Goal: Find specific page/section: Find specific page/section

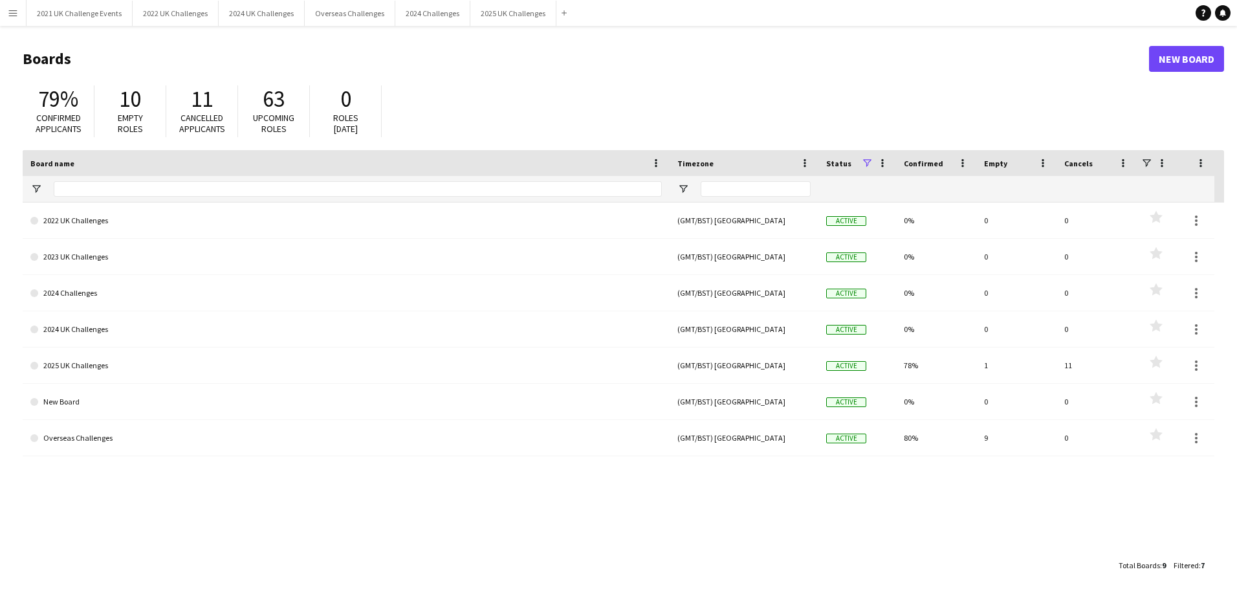
click at [16, 9] on app-icon "Menu" at bounding box center [13, 13] width 10 height 10
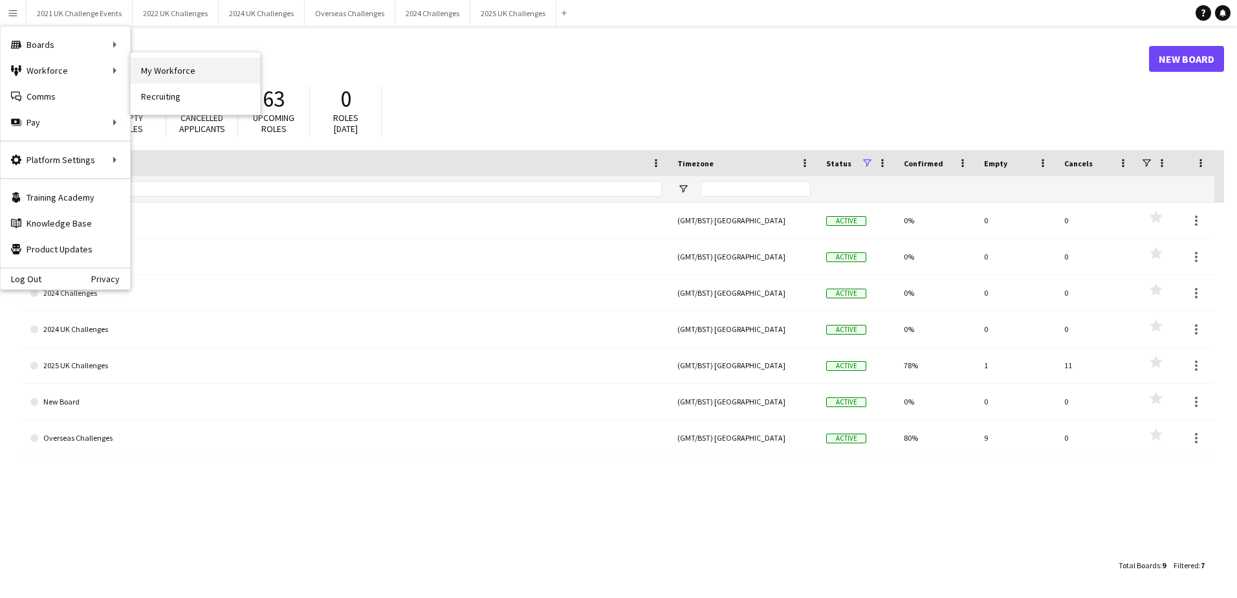
click at [142, 74] on link "My Workforce" at bounding box center [195, 71] width 129 height 26
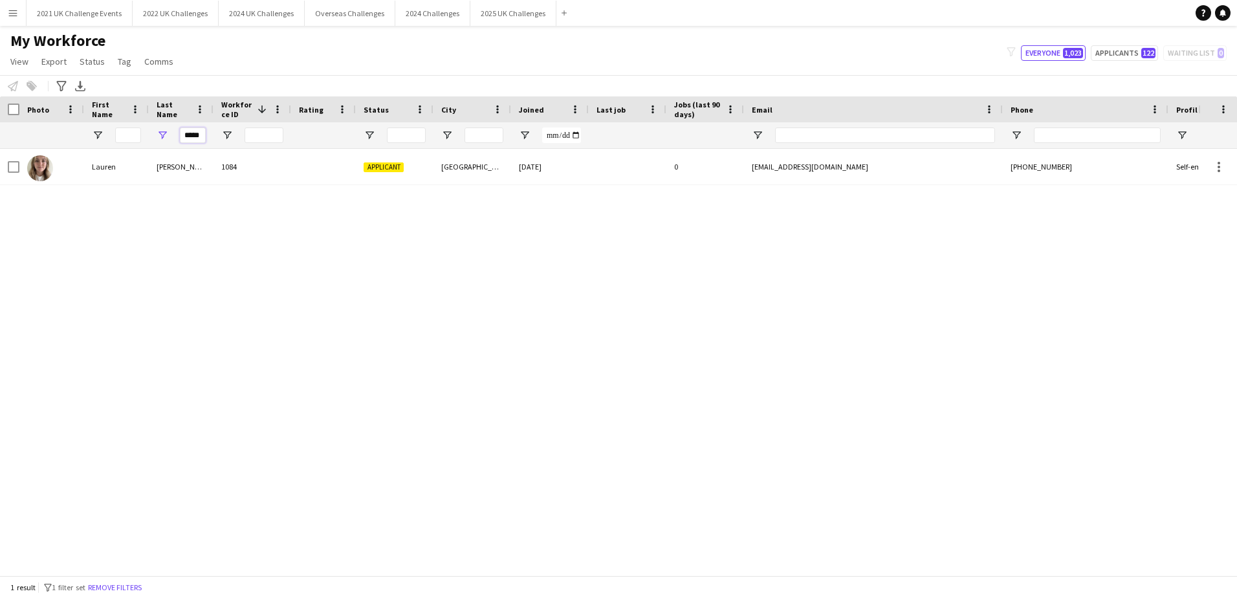
drag, startPoint x: 203, startPoint y: 135, endPoint x: 155, endPoint y: 133, distance: 48.6
click at [155, 133] on div "*****" at bounding box center [181, 135] width 65 height 26
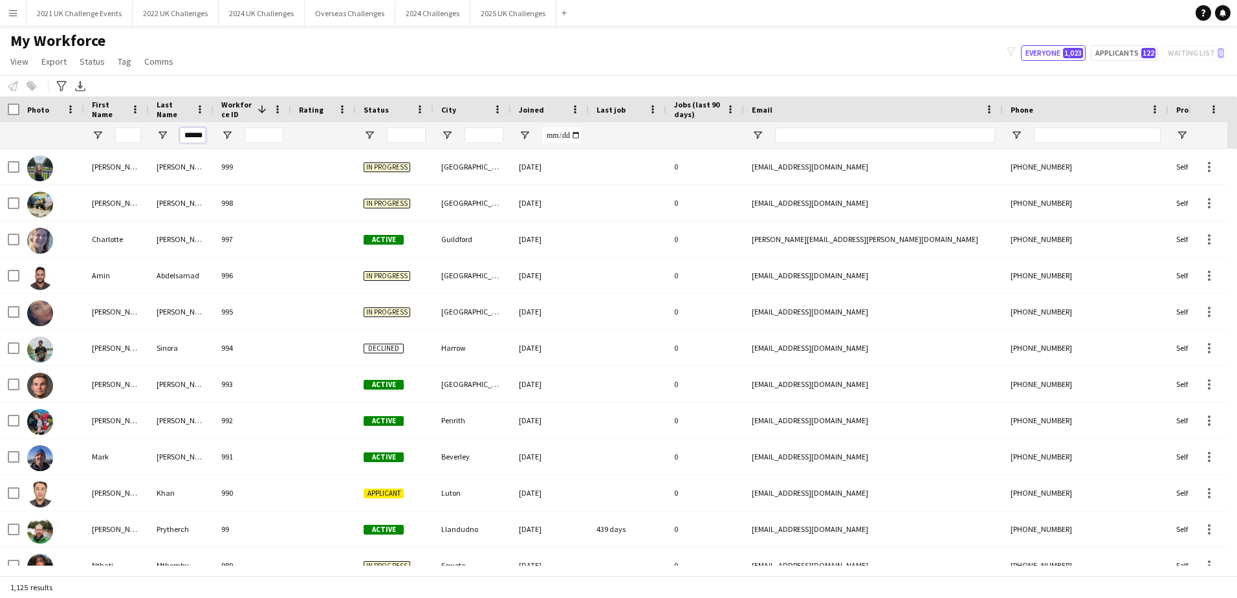
scroll to position [0, 2]
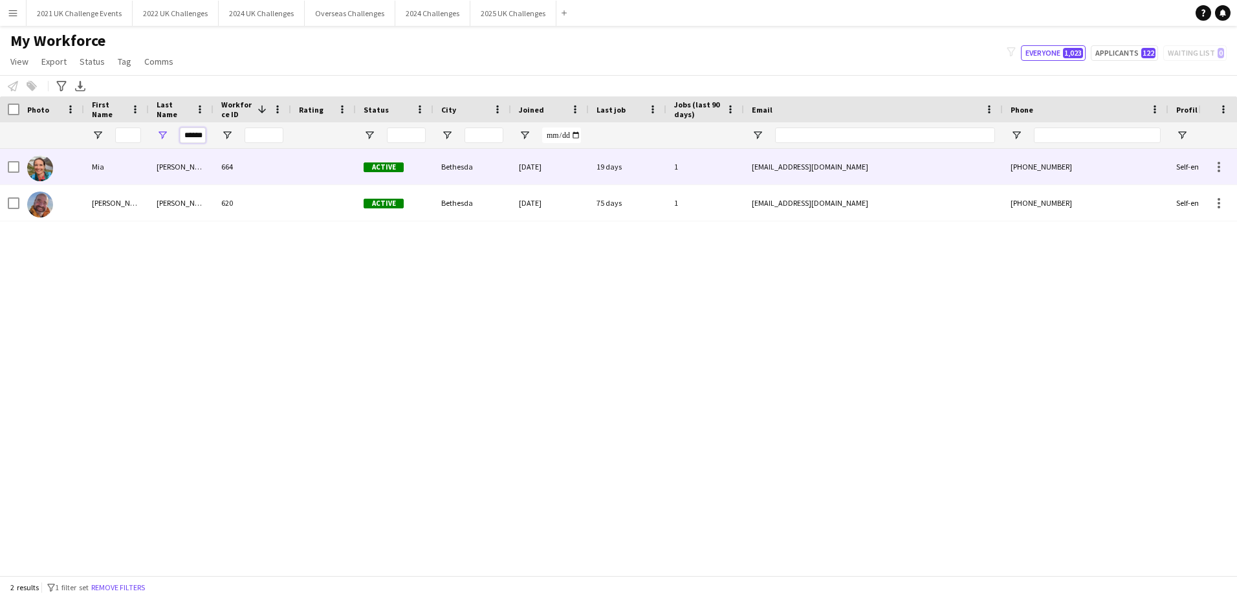
type input "******"
click at [96, 169] on div "Mia" at bounding box center [116, 167] width 65 height 36
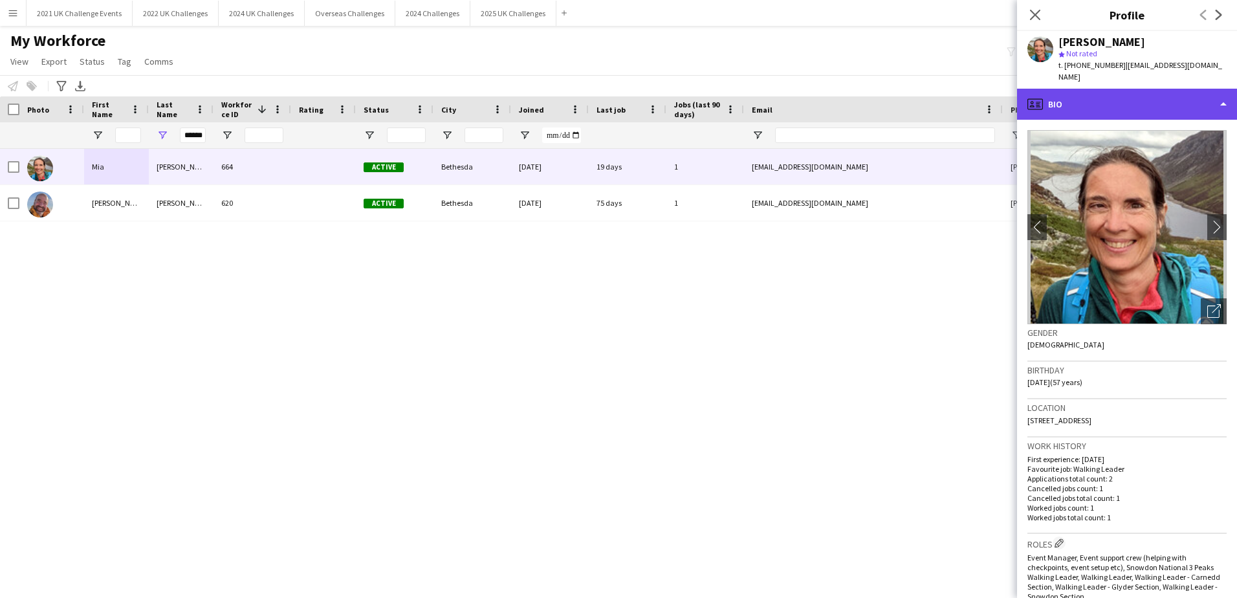
click at [1165, 91] on div "profile Bio" at bounding box center [1127, 104] width 220 height 31
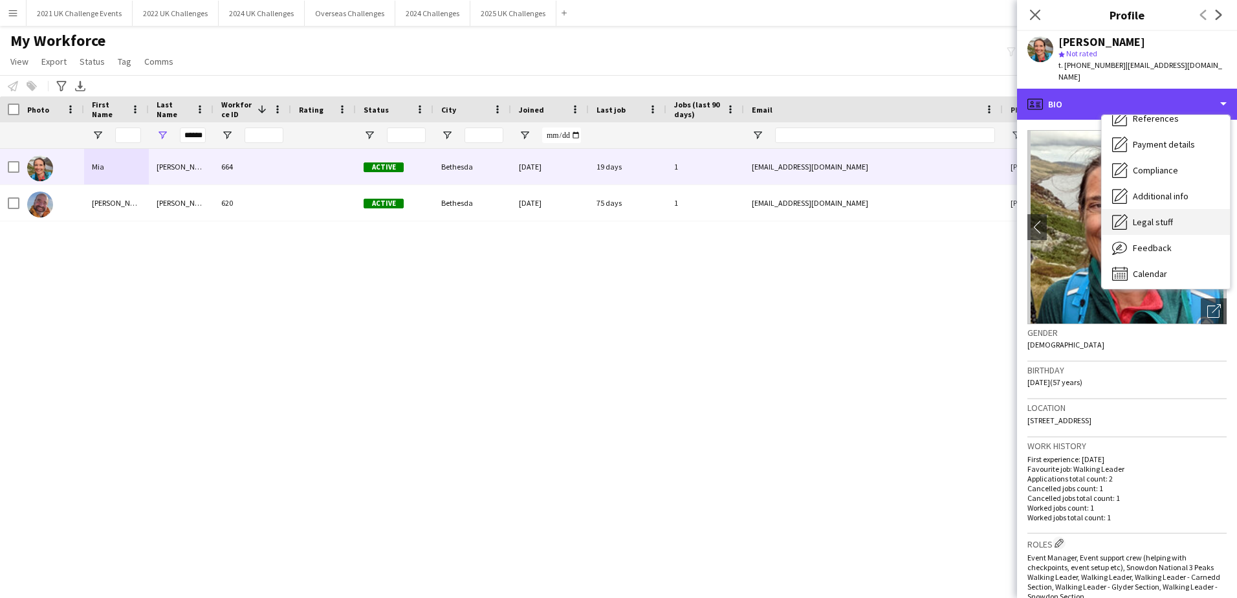
scroll to position [147, 0]
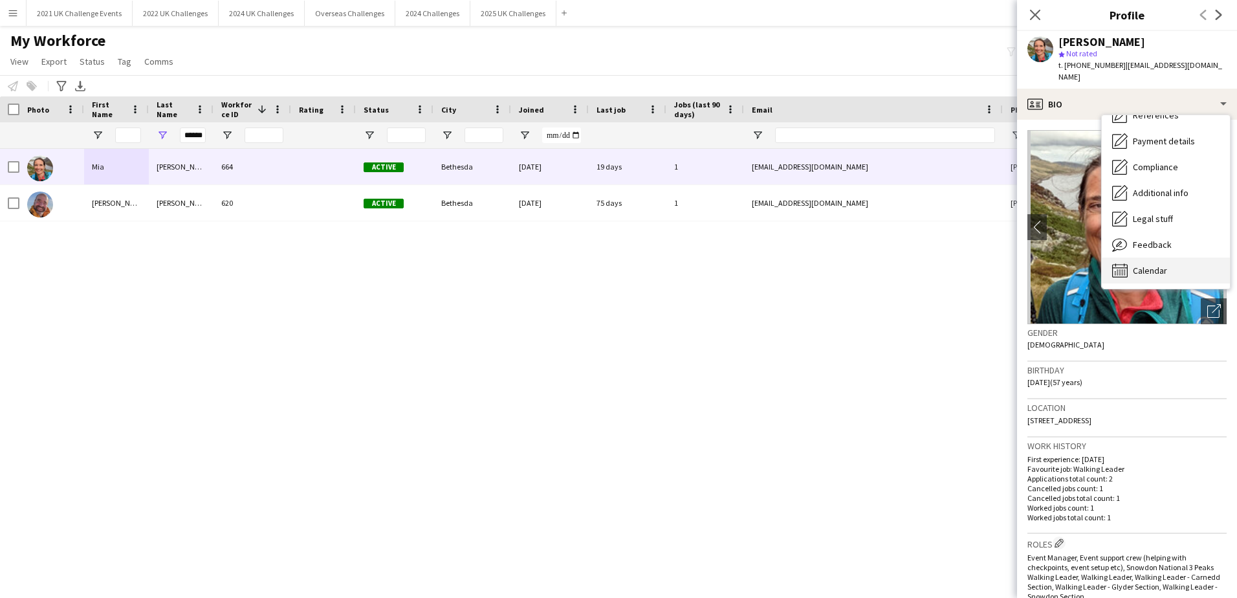
click at [1167, 261] on div "Calendar Calendar" at bounding box center [1165, 270] width 128 height 26
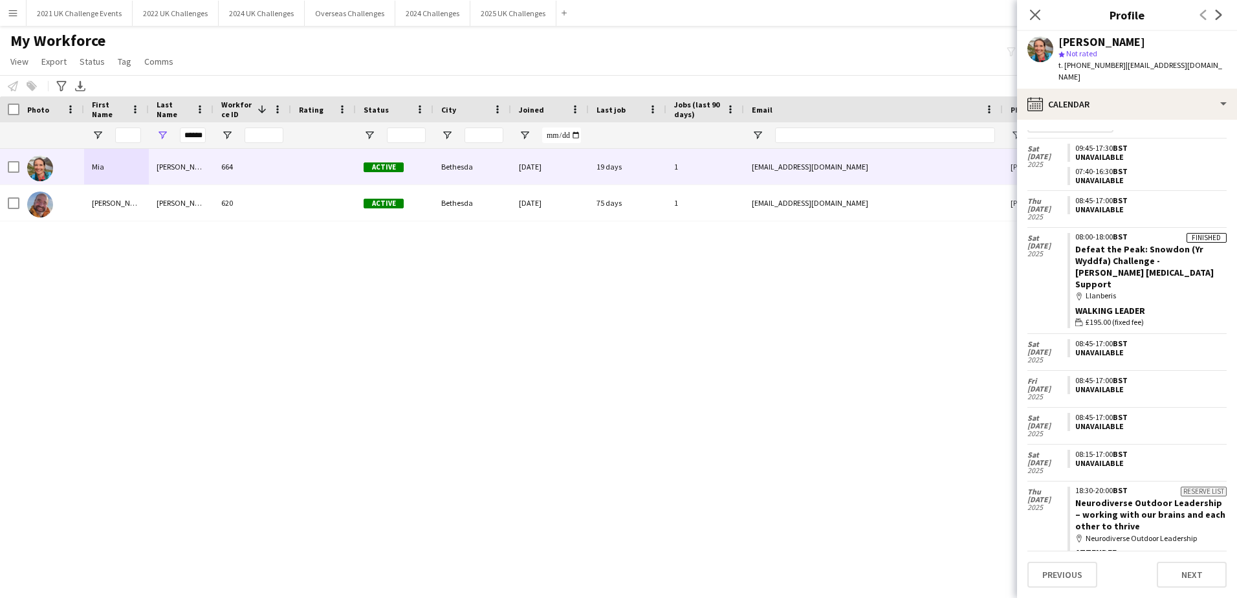
scroll to position [0, 0]
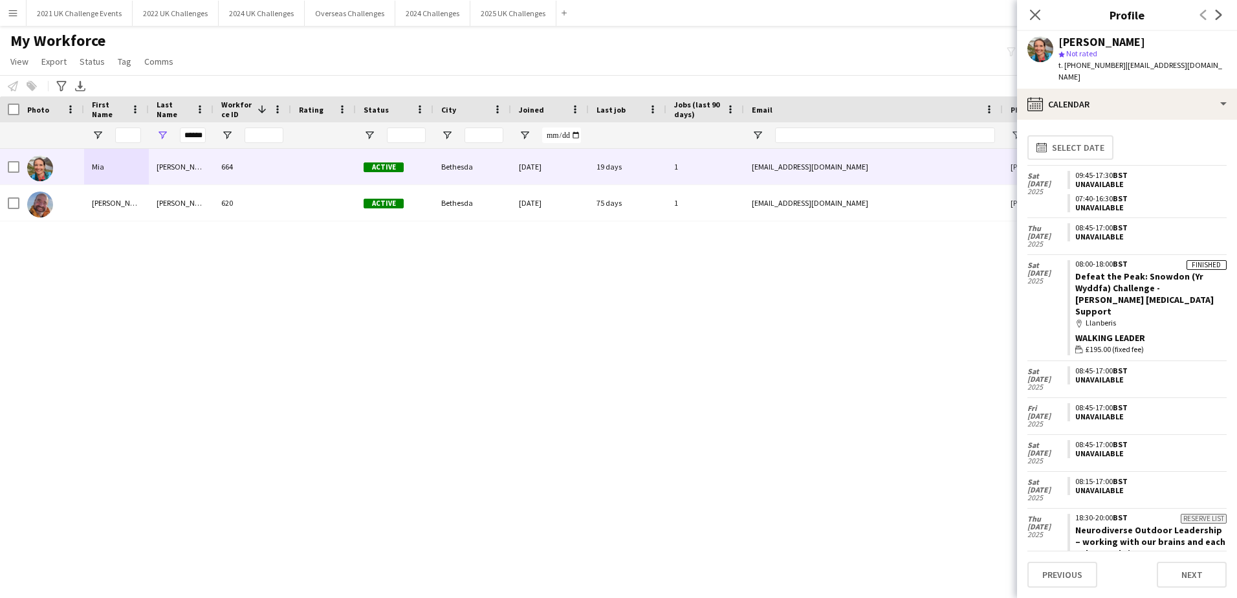
click at [1168, 317] on div "map-marker Llanberis" at bounding box center [1150, 323] width 151 height 12
